Goal: Information Seeking & Learning: Learn about a topic

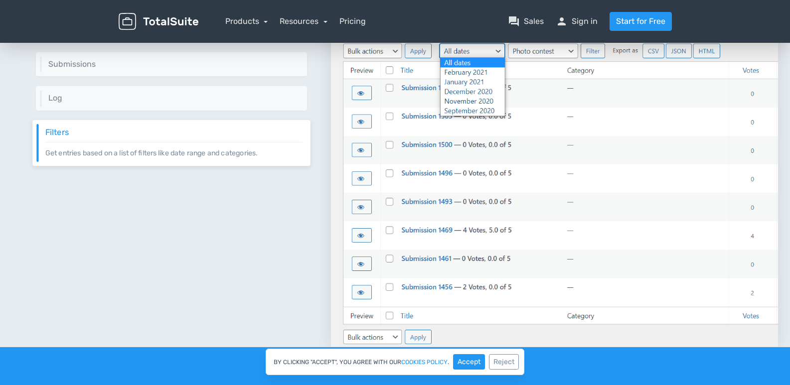
scroll to position [1041, 0]
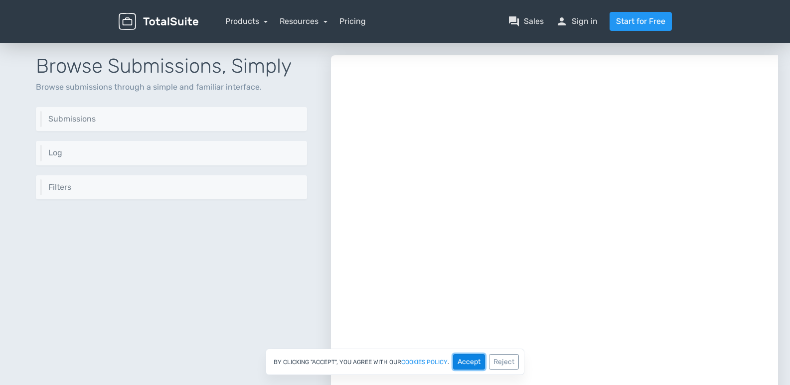
click at [471, 364] on button "Accept" at bounding box center [469, 361] width 32 height 15
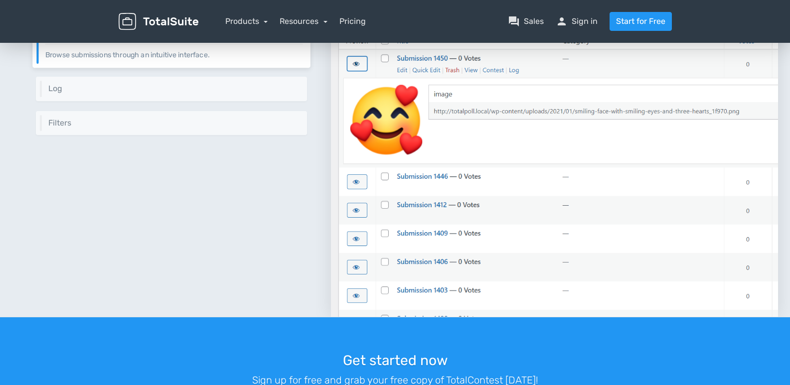
scroll to position [1141, 0]
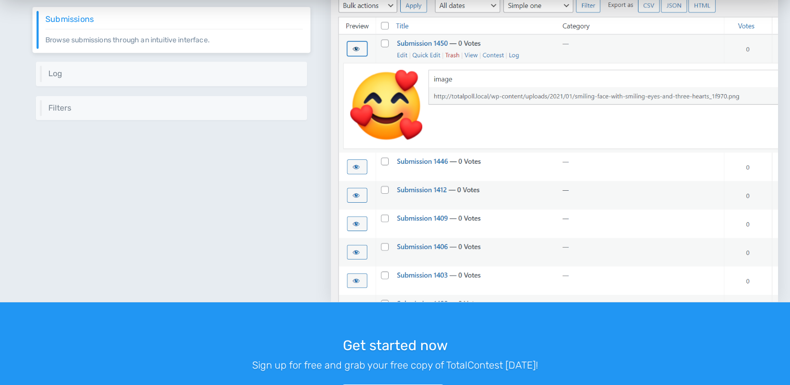
click at [556, 232] on img at bounding box center [554, 129] width 447 height 347
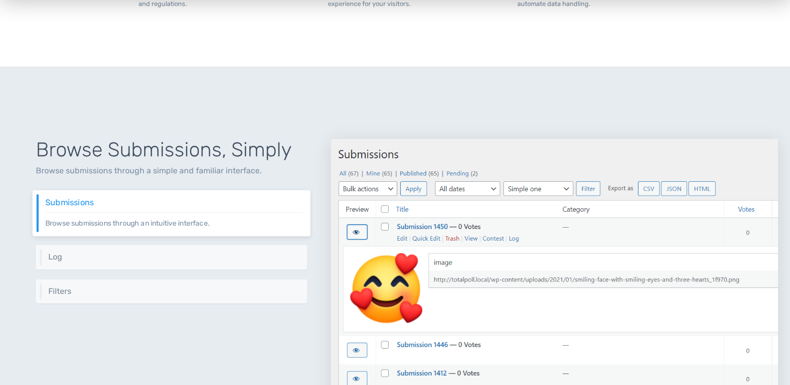
scroll to position [892, 0]
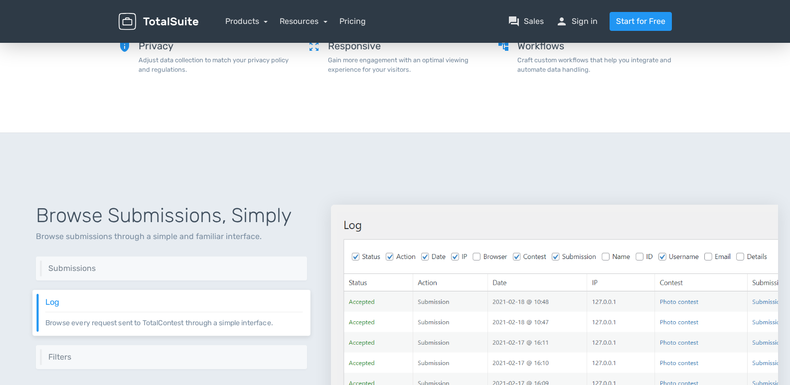
click at [557, 263] on img at bounding box center [554, 378] width 447 height 347
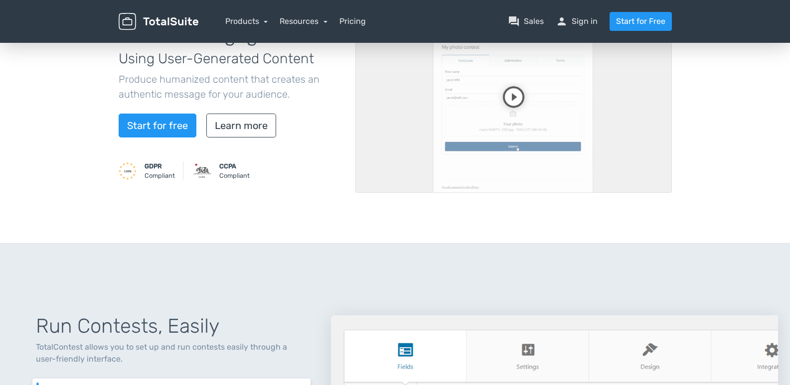
scroll to position [95, 0]
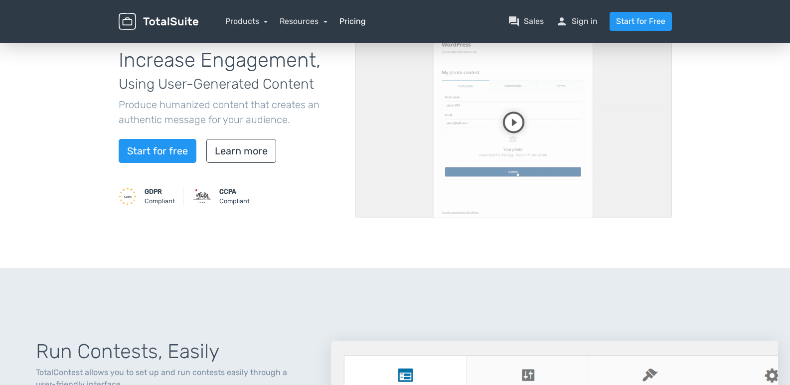
click at [344, 26] on link "Pricing" at bounding box center [352, 21] width 26 height 12
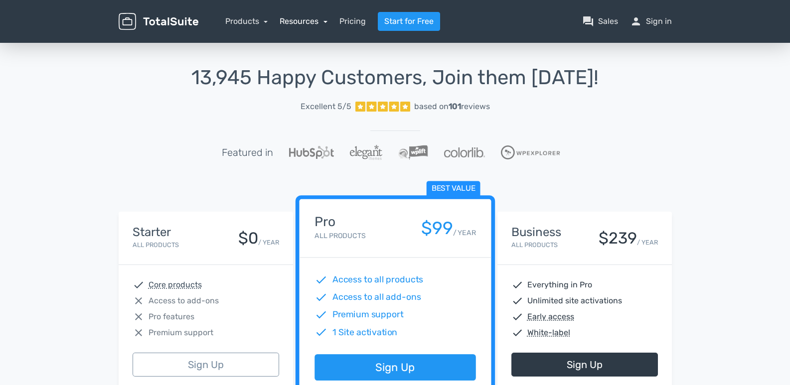
click at [322, 23] on link "Resources" at bounding box center [303, 20] width 48 height 9
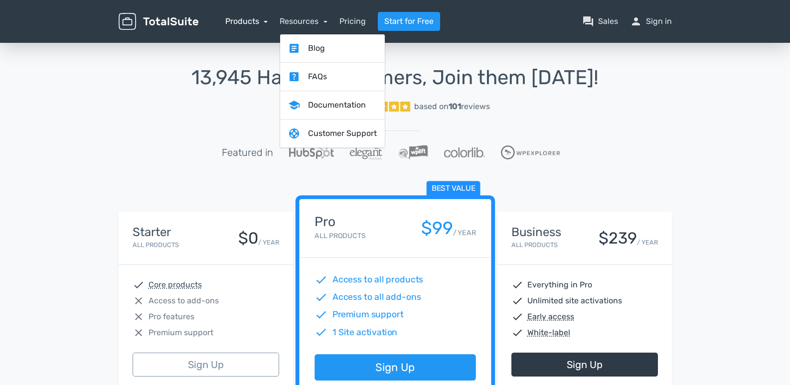
click at [263, 21] on link "Products" at bounding box center [246, 20] width 43 height 9
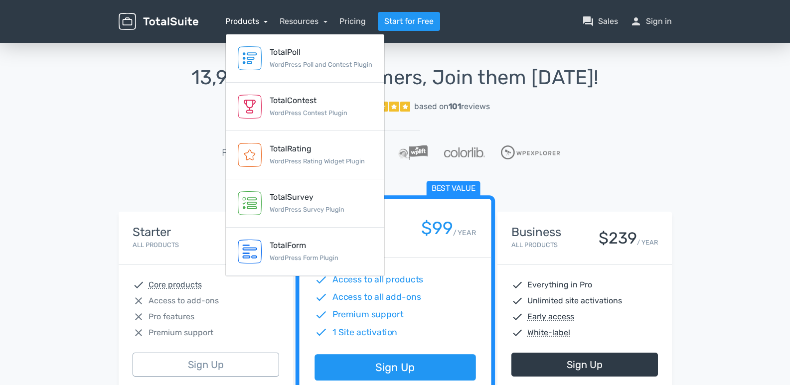
click at [240, 19] on link "Products" at bounding box center [246, 20] width 43 height 9
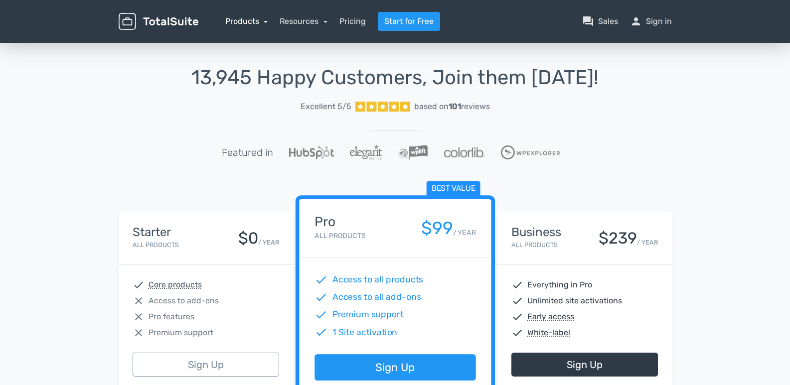
click at [240, 19] on link "Products" at bounding box center [246, 20] width 43 height 9
